Goal: Find contact information: Find contact information

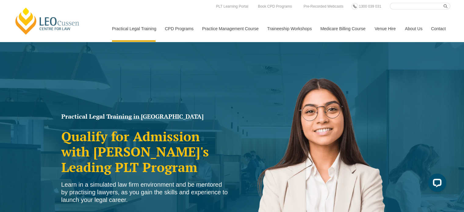
click at [439, 27] on link "Contact" at bounding box center [438, 29] width 24 height 26
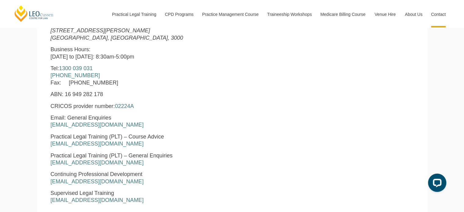
scroll to position [213, 0]
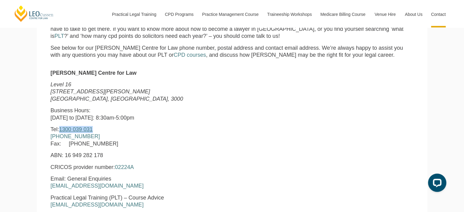
drag, startPoint x: 111, startPoint y: 129, endPoint x: 66, endPoint y: 130, distance: 45.4
click at [66, 130] on p "Tel: [PHONE_NUMBER] [PHONE_NUMBER] Fax: [PHONE_NUMBER]" at bounding box center [155, 136] width 208 height 21
copy link "1300 039 031"
